Goal: Find specific page/section: Find specific page/section

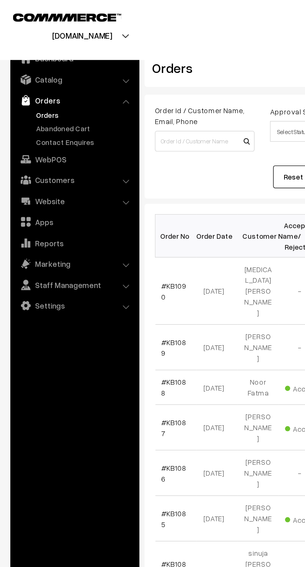
click at [43, 77] on link "Abandoned Cart" at bounding box center [51, 77] width 62 height 7
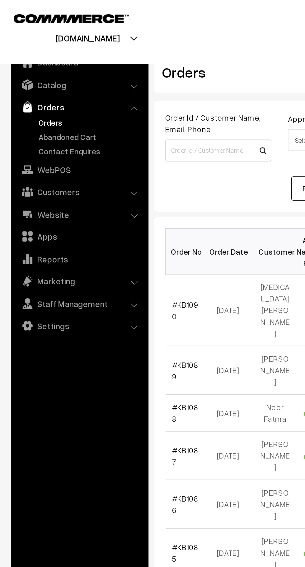
click at [50, 77] on link "Abandoned Cart" at bounding box center [51, 77] width 62 height 7
